Goal: Task Accomplishment & Management: Manage account settings

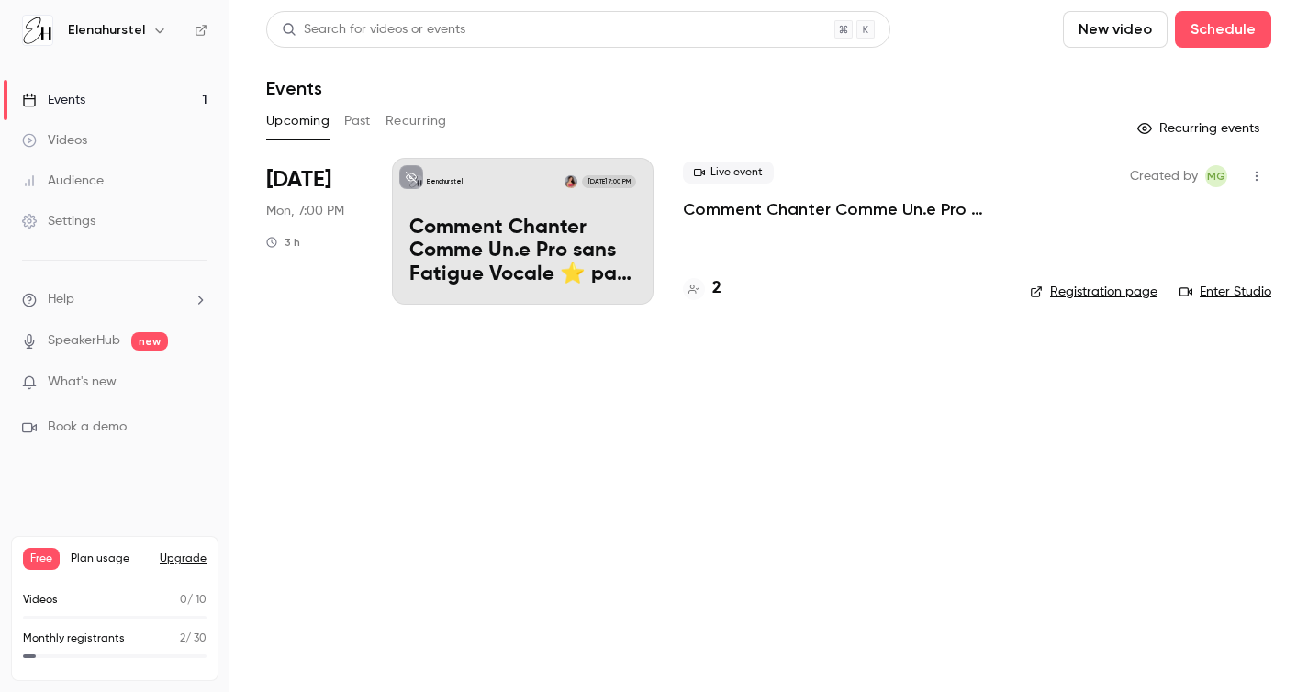
click at [511, 232] on p "Comment Chanter Comme Un.e Pro sans Fatigue Vocale ⭐️ par [PERSON_NAME]" at bounding box center [522, 252] width 227 height 71
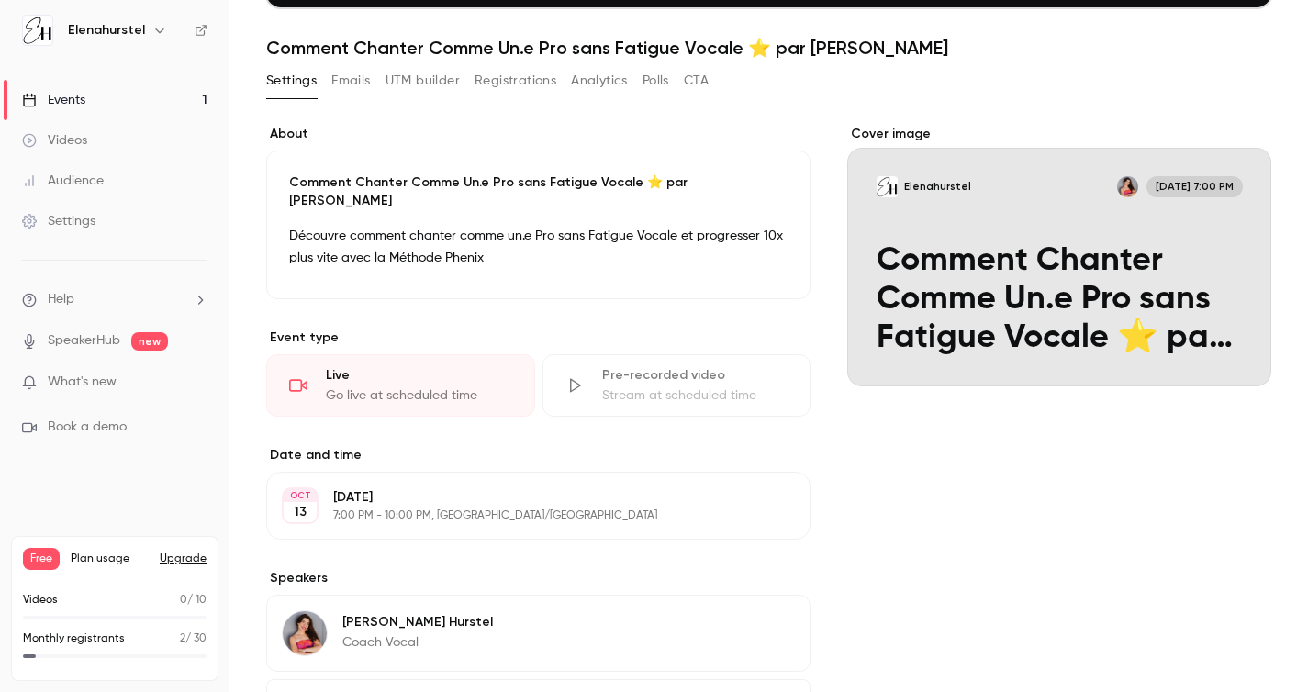
scroll to position [385, 0]
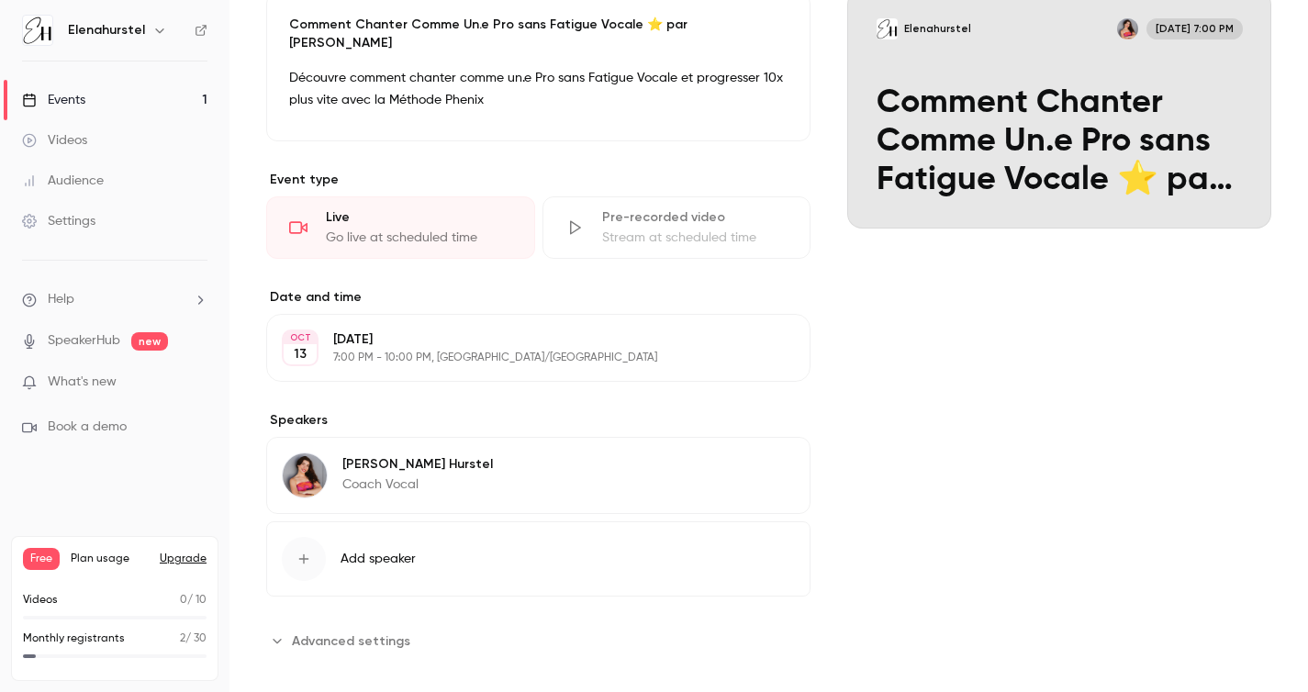
click at [759, 454] on button "Edit" at bounding box center [761, 466] width 67 height 29
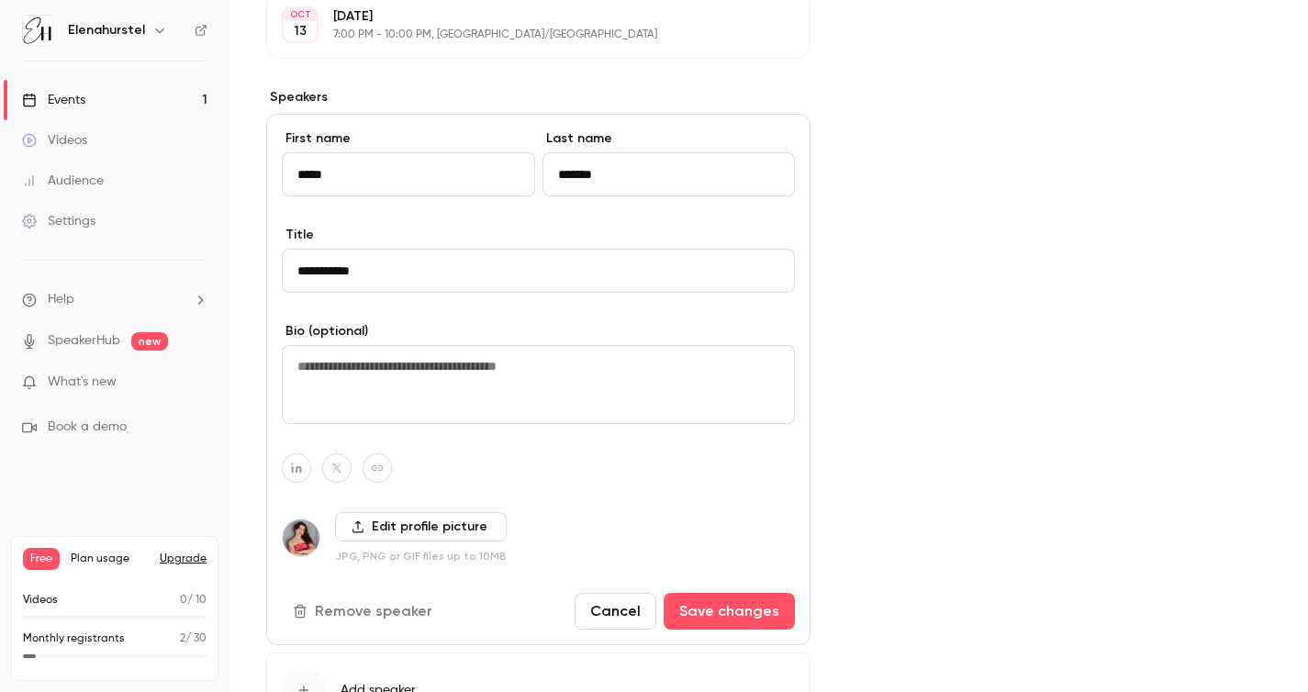
scroll to position [709, 0]
click at [882, 409] on div "Cover image Elenahurstel [DATE] 7:00 PM Comment Chanter Comme Un.e Pro sans Fat…" at bounding box center [1059, 214] width 424 height 1143
click at [626, 592] on button "Cancel" at bounding box center [616, 610] width 82 height 37
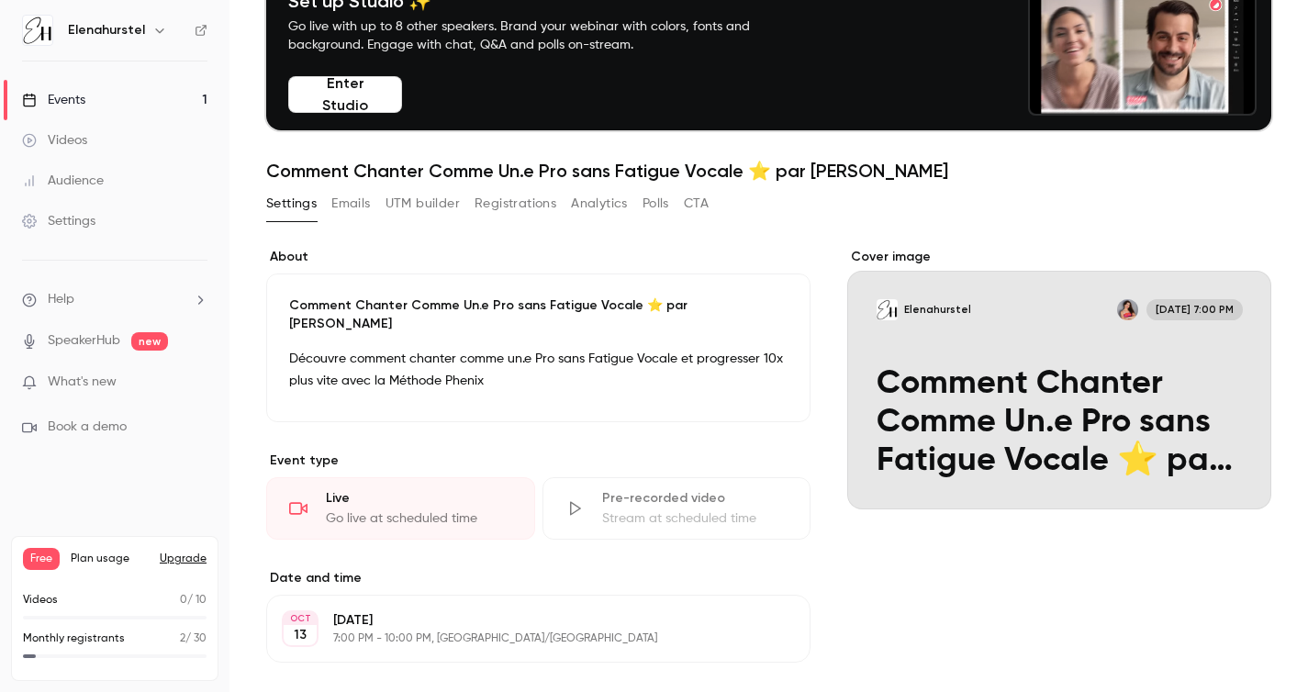
scroll to position [90, 0]
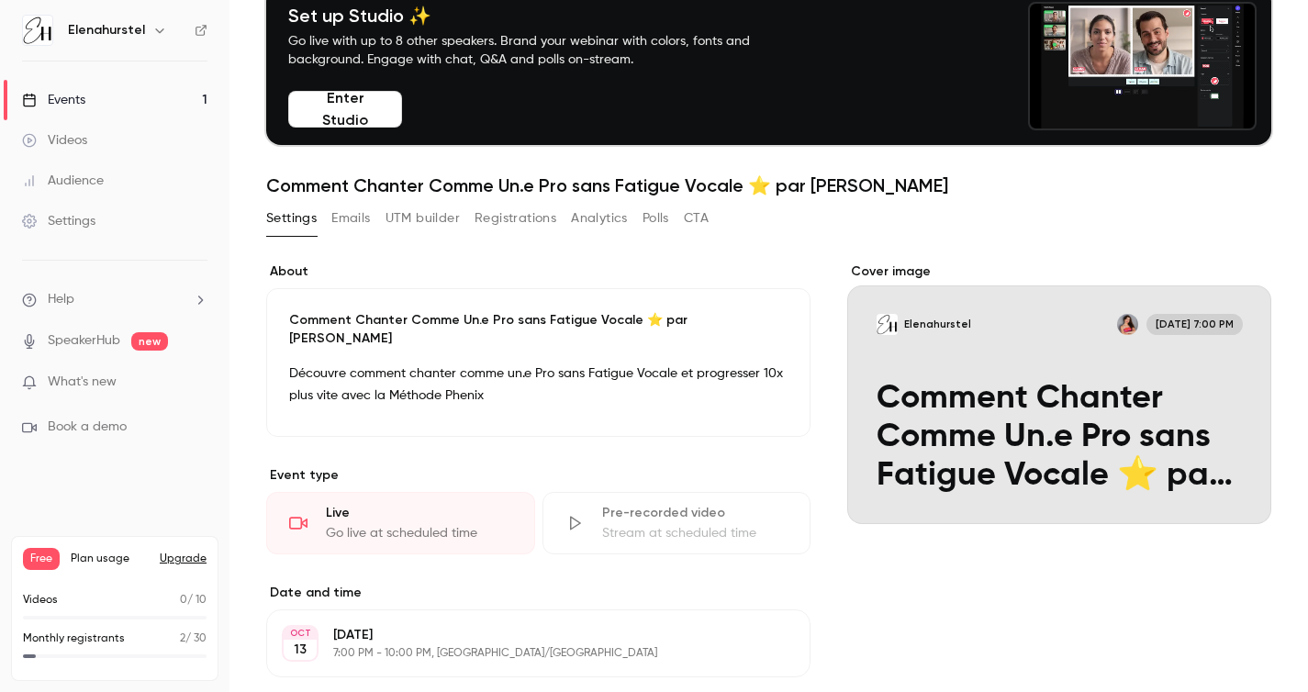
click at [536, 226] on button "Registrations" at bounding box center [515, 218] width 82 height 29
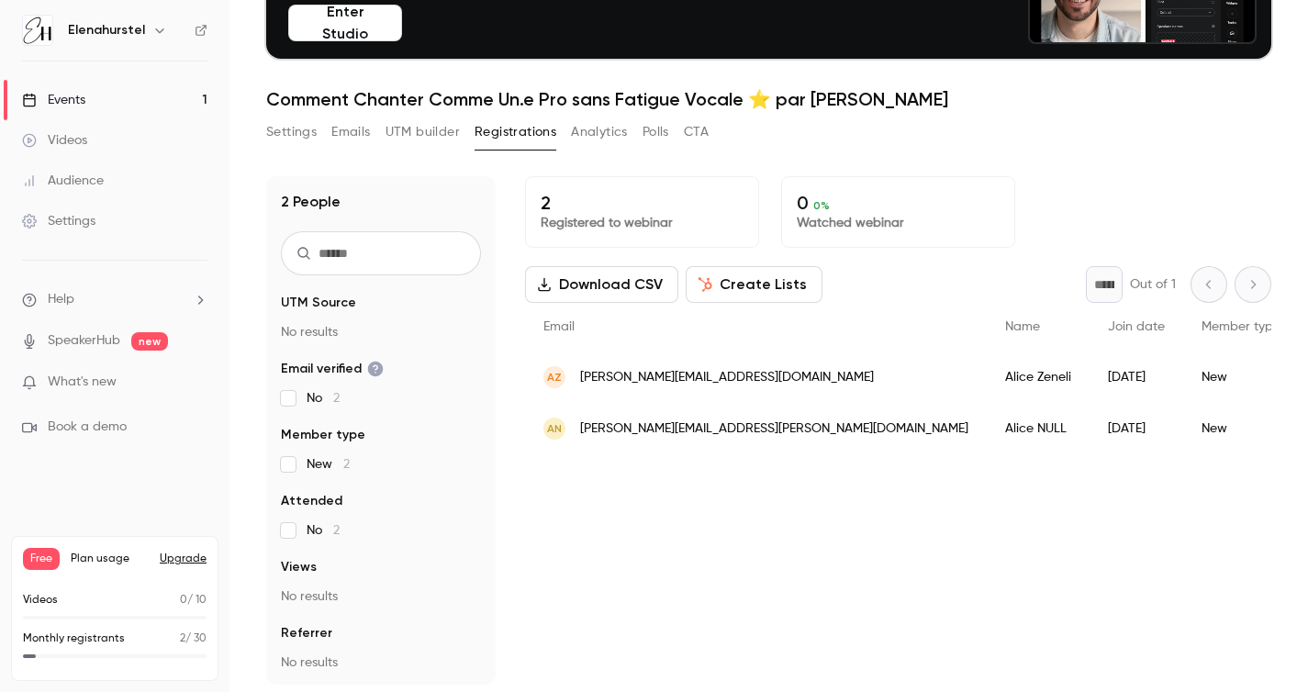
scroll to position [180, 0]
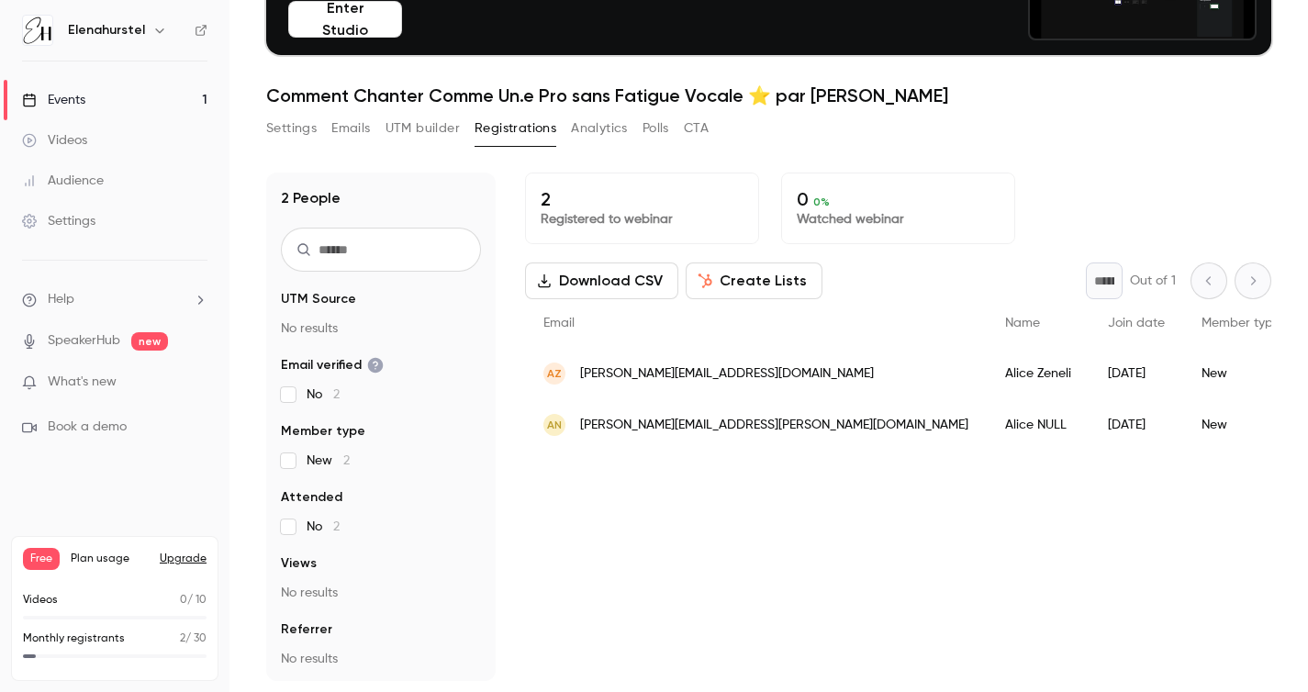
click at [609, 133] on button "Analytics" at bounding box center [599, 128] width 57 height 29
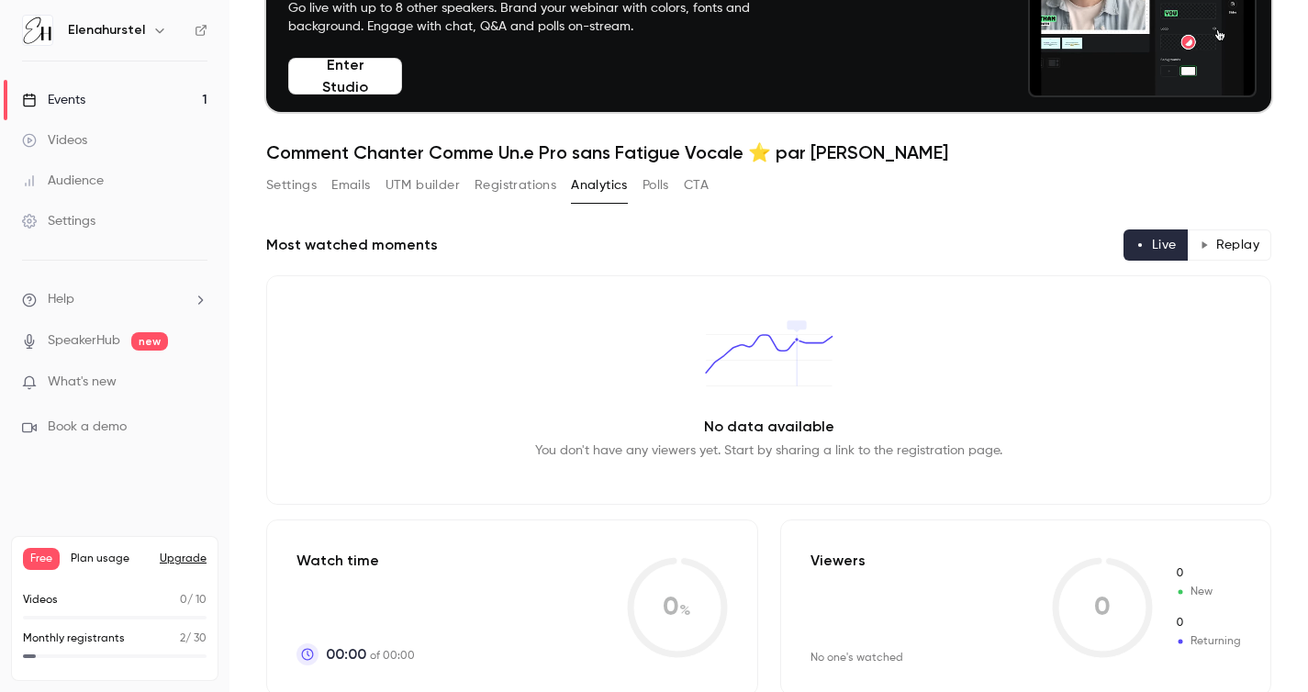
scroll to position [150, 0]
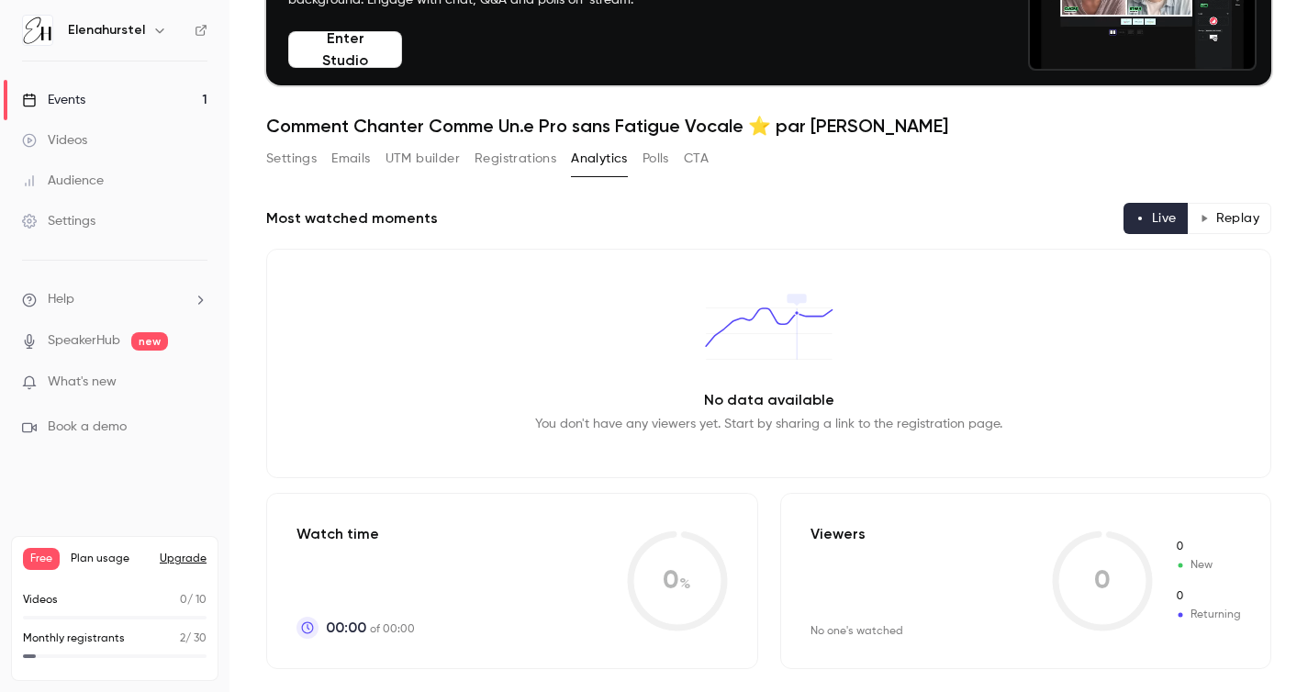
click at [657, 160] on button "Polls" at bounding box center [655, 158] width 27 height 29
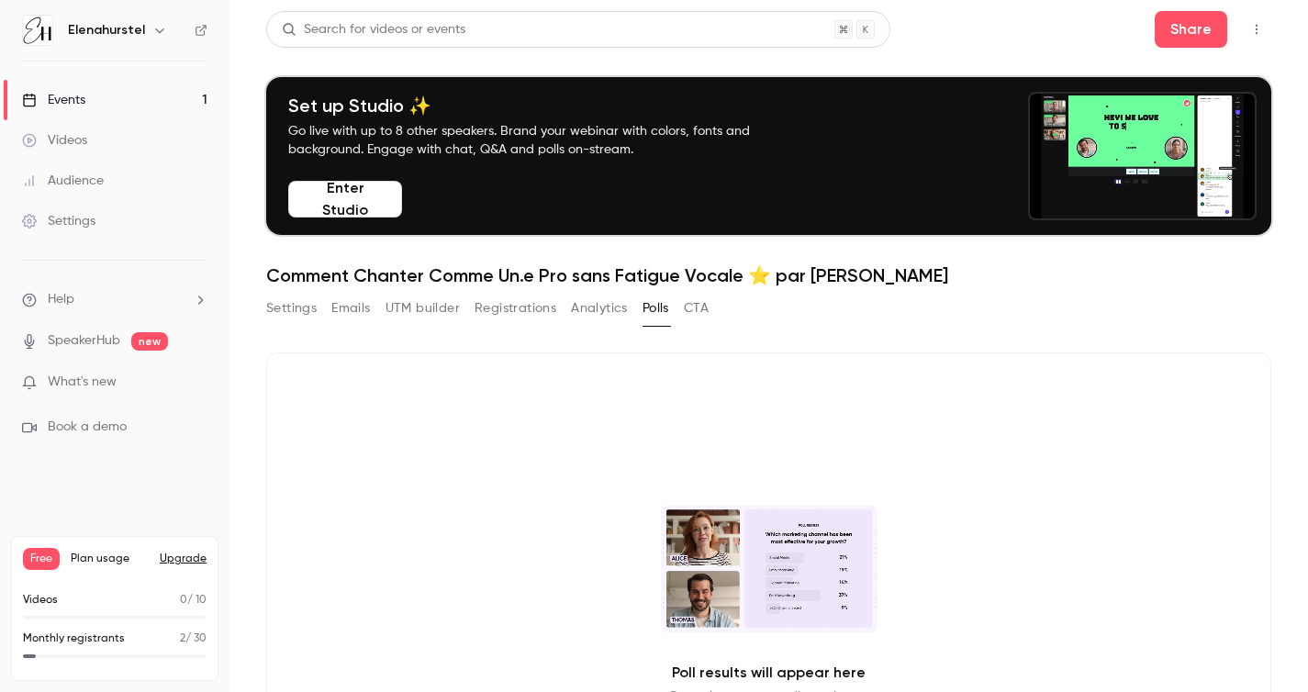
click at [387, 209] on button "Enter Studio" at bounding box center [345, 199] width 114 height 37
